Goal: Task Accomplishment & Management: Use online tool/utility

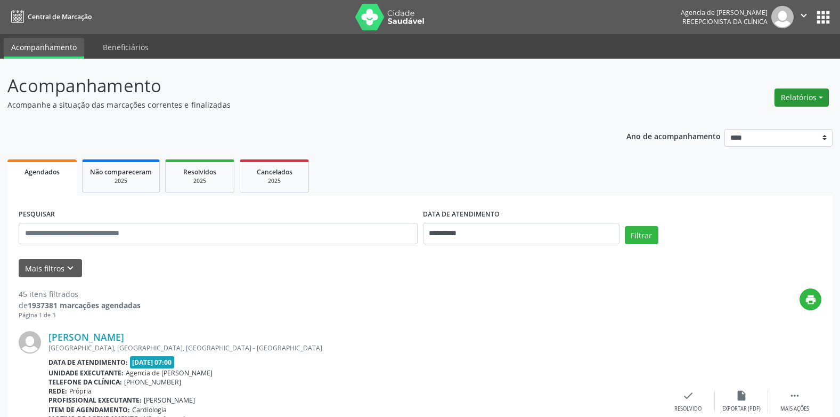
click at [795, 99] on button "Relatórios" at bounding box center [802, 97] width 54 height 18
click at [779, 123] on link "Agendamentos" at bounding box center [772, 120] width 115 height 15
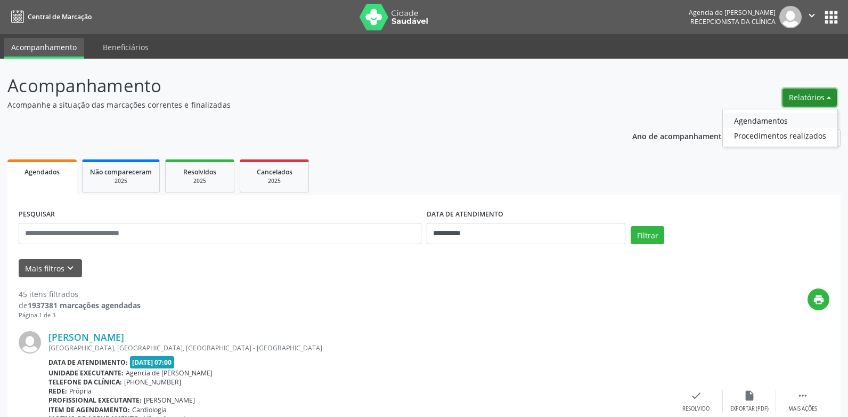
select select "*"
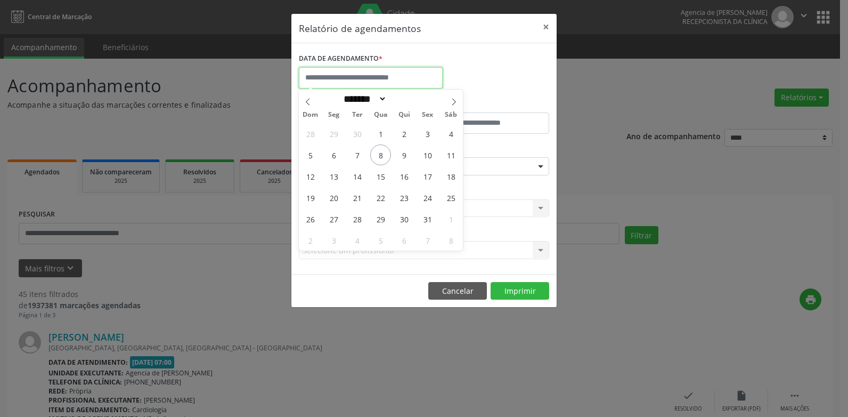
click at [394, 79] on input "text" at bounding box center [371, 77] width 144 height 21
click at [377, 154] on span "8" at bounding box center [380, 154] width 21 height 21
type input "**********"
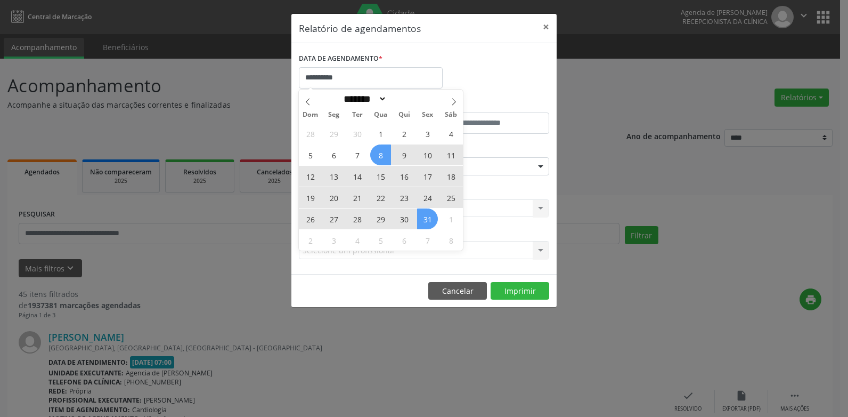
click at [427, 222] on span "31" at bounding box center [427, 218] width 21 height 21
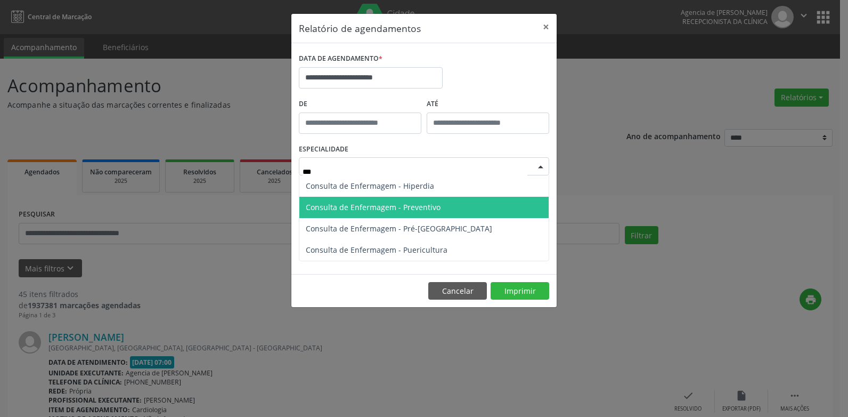
click at [436, 216] on span "Consulta de Enfermagem - Preventivo" at bounding box center [423, 207] width 249 height 21
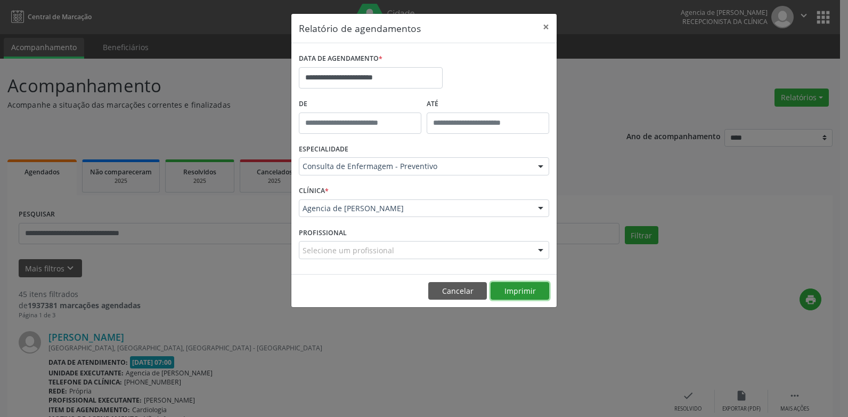
click at [533, 296] on button "Imprimir" at bounding box center [520, 291] width 59 height 18
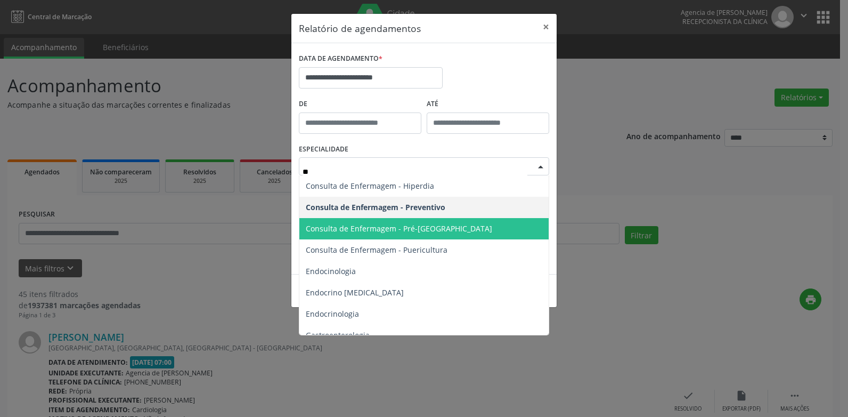
type input "***"
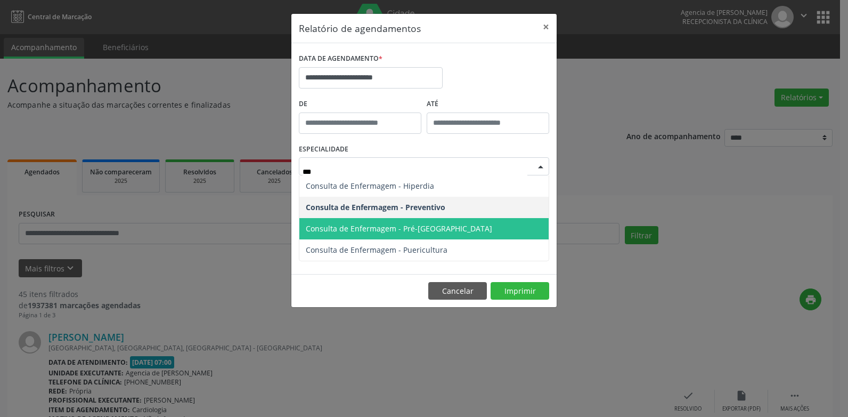
click at [415, 224] on span "Consulta de Enfermagem - Pré-[GEOGRAPHIC_DATA]" at bounding box center [399, 228] width 186 height 10
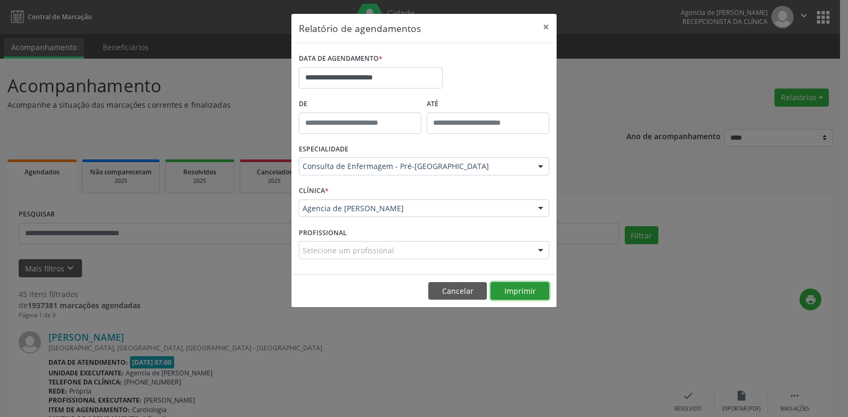
click at [530, 297] on button "Imprimir" at bounding box center [520, 291] width 59 height 18
